Goal: Check status: Check status

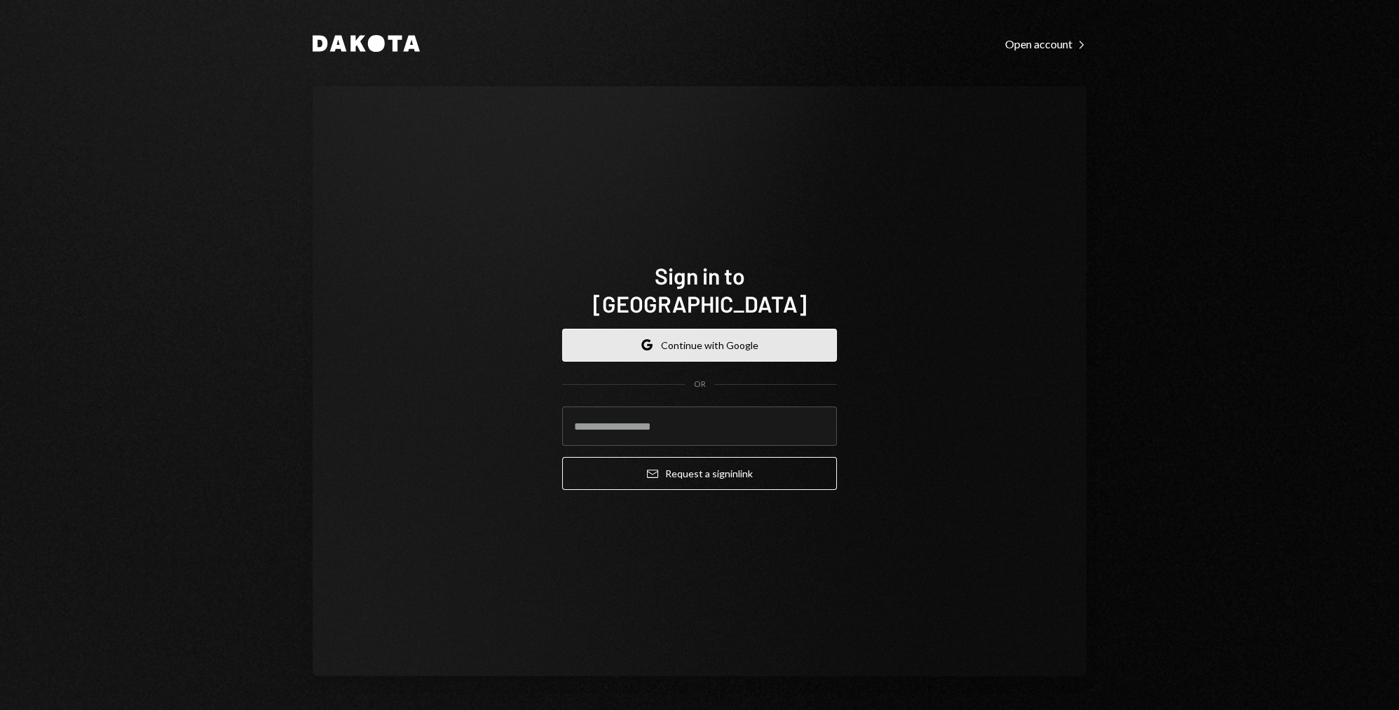
click at [744, 333] on button "Google Continue with Google" at bounding box center [699, 345] width 275 height 33
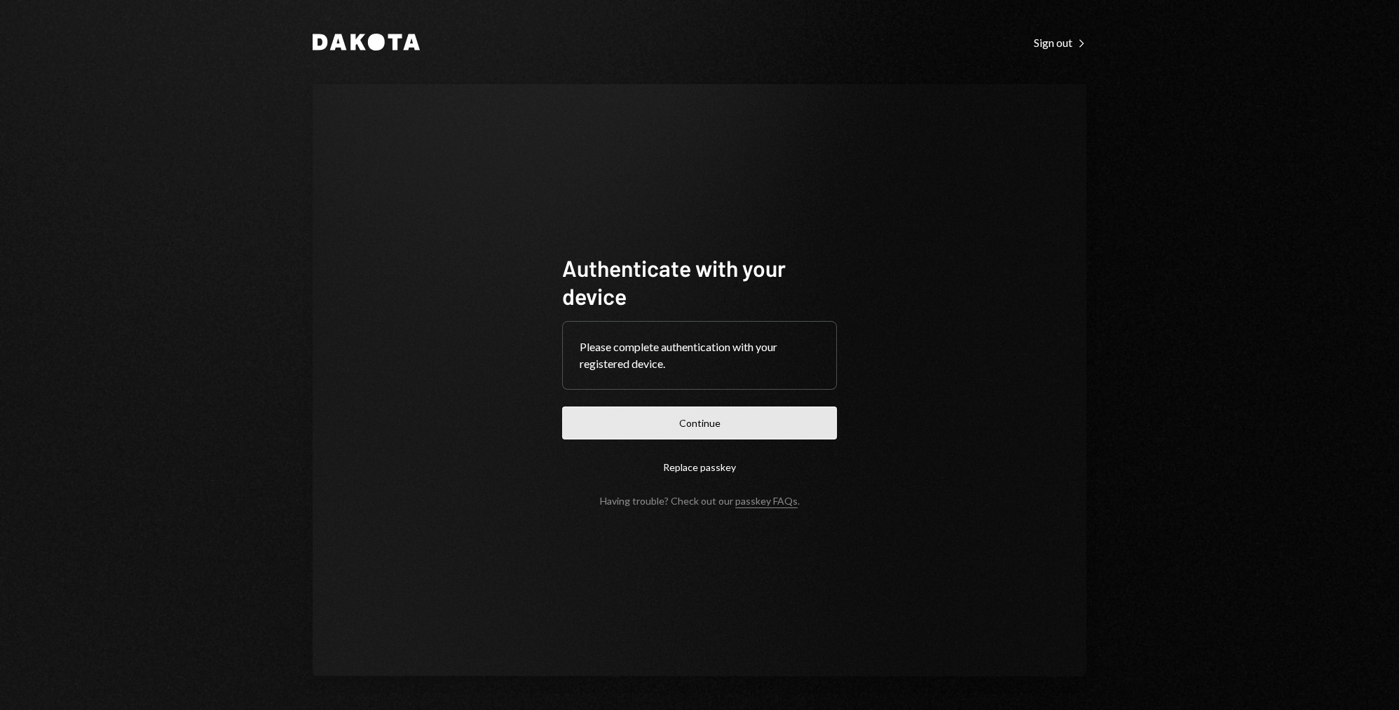
click at [744, 425] on button "Continue" at bounding box center [699, 422] width 275 height 33
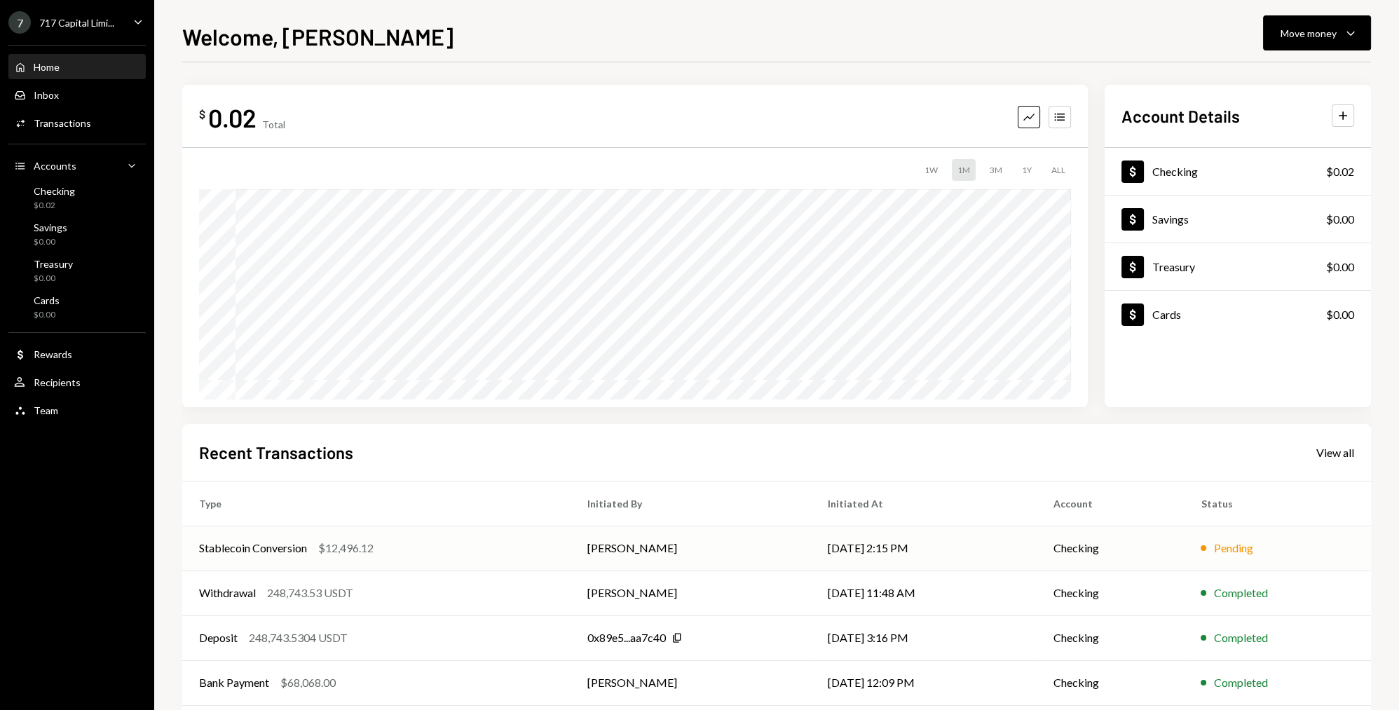
click at [381, 551] on div "Stablecoin Conversion $12,496.12" at bounding box center [376, 548] width 355 height 17
